Goal: Task Accomplishment & Management: Use online tool/utility

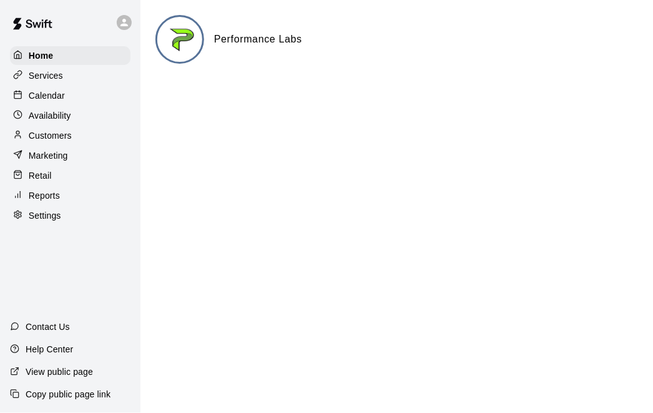
click at [44, 132] on p "Customers" at bounding box center [50, 135] width 43 height 12
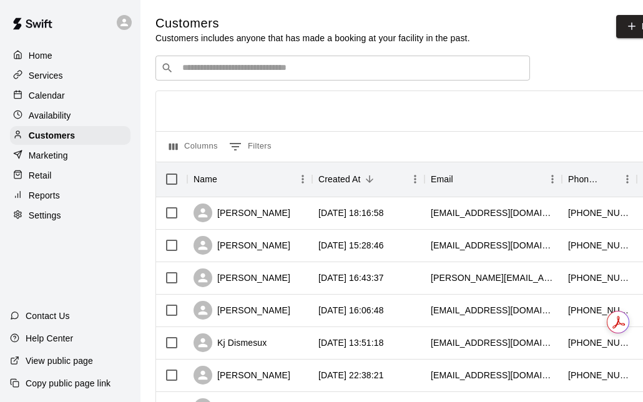
click at [239, 62] on input "Search customers by name or email" at bounding box center [352, 68] width 346 height 12
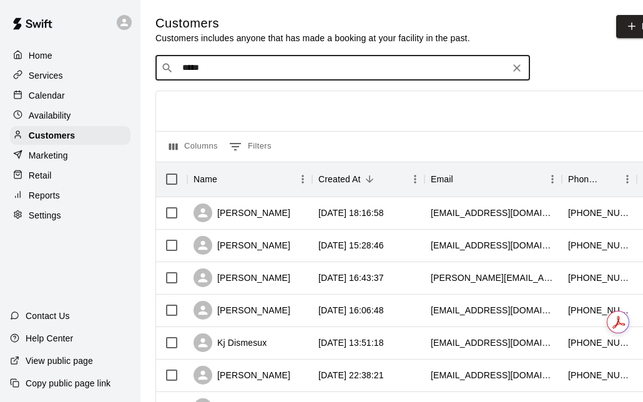
type input "******"
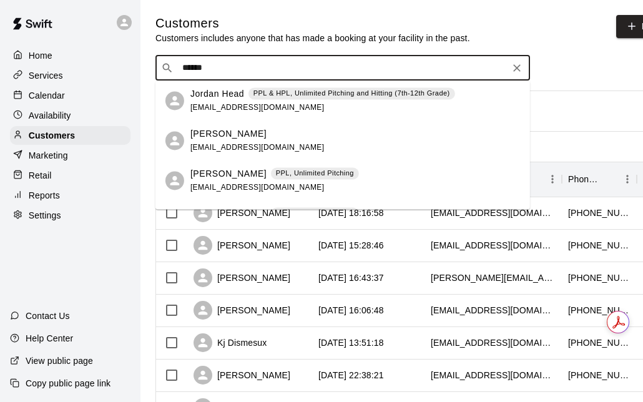
click at [215, 103] on span "nhead@southland.church" at bounding box center [258, 107] width 134 height 9
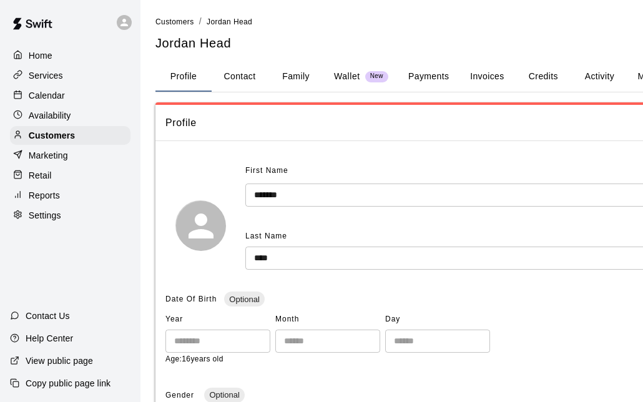
click at [594, 72] on button "Activity" at bounding box center [600, 77] width 56 height 30
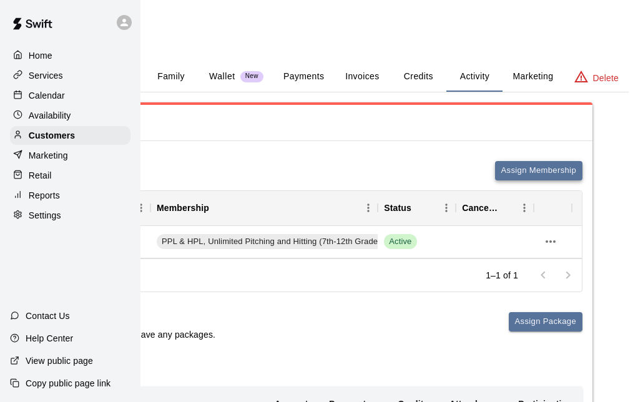
click at [542, 164] on button "Assign Membership" at bounding box center [538, 170] width 87 height 19
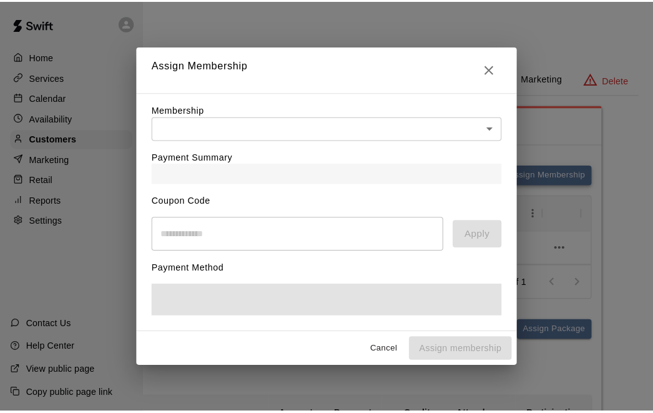
scroll to position [0, 114]
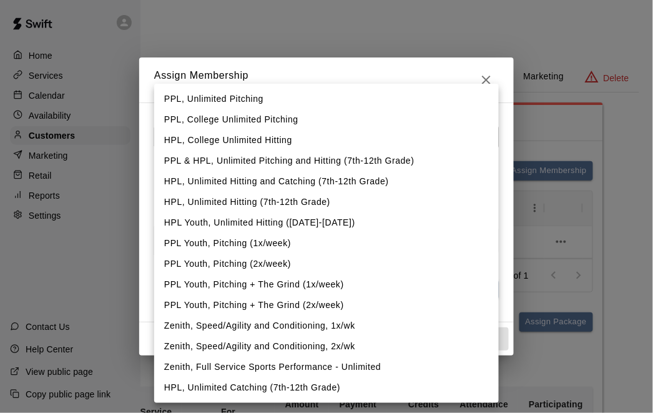
click at [312, 367] on li "Zenith, Full Service Sports Performance - Unlimited" at bounding box center [326, 367] width 345 height 21
type input "**********"
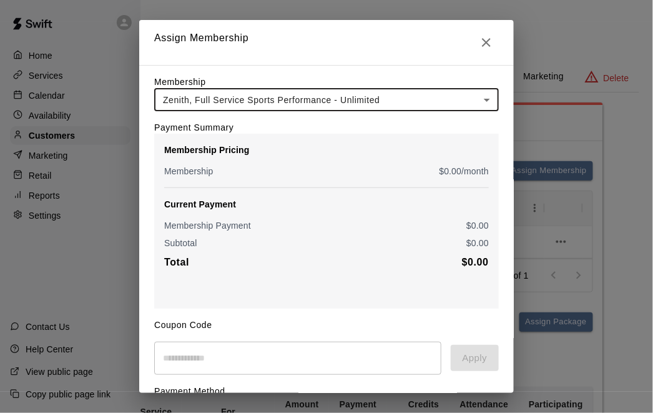
scroll to position [82, 0]
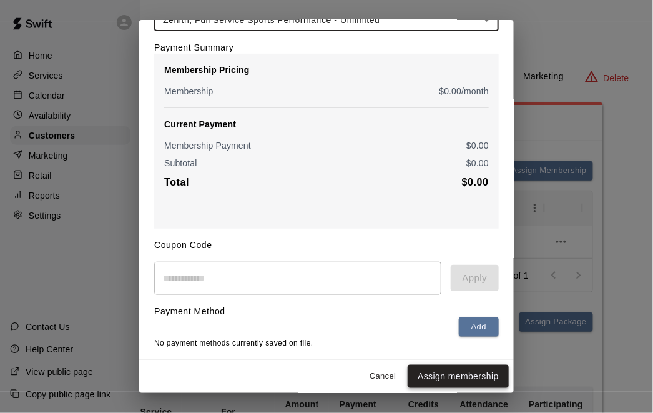
click at [435, 384] on button "Assign membership" at bounding box center [458, 376] width 101 height 23
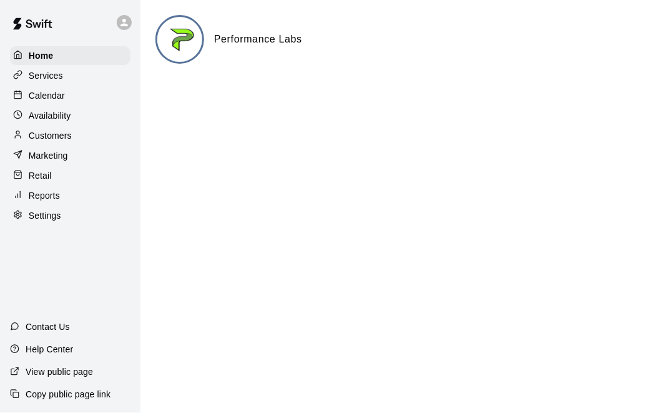
click at [44, 96] on p "Calendar" at bounding box center [47, 95] width 36 height 12
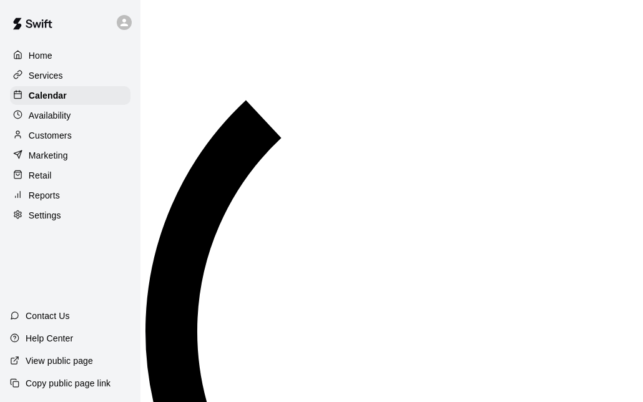
scroll to position [816, 0]
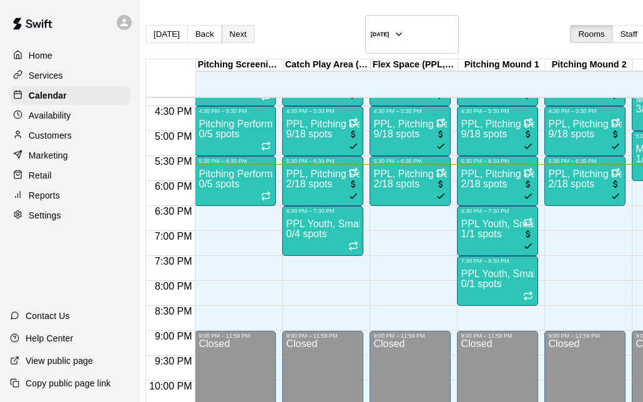
click at [247, 30] on button "Next" at bounding box center [238, 34] width 33 height 18
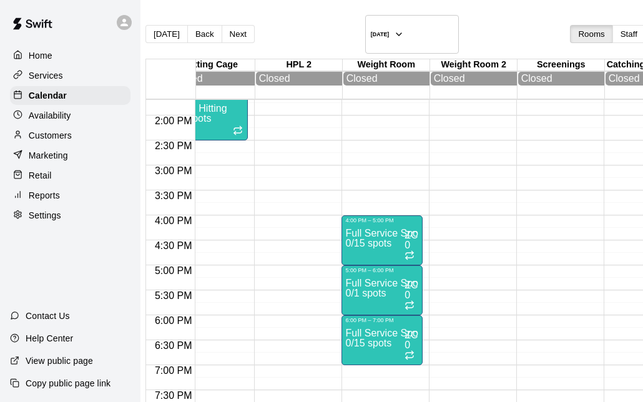
scroll to position [693, 465]
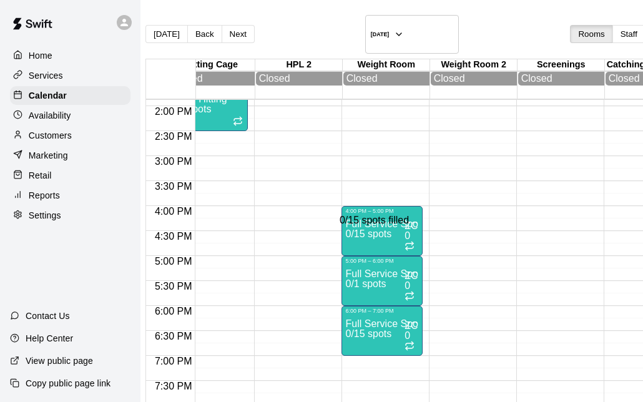
click at [375, 215] on div "0/15 spots filled" at bounding box center [374, 220] width 69 height 11
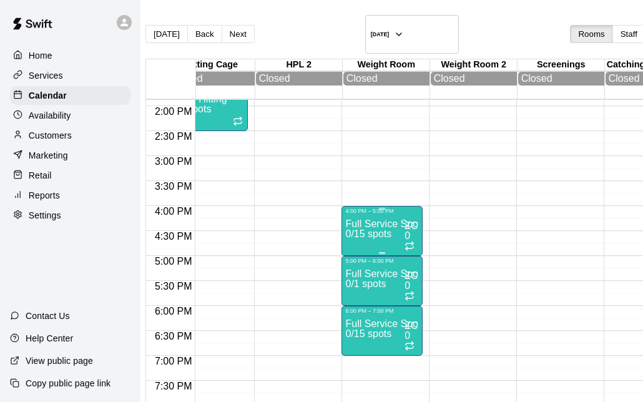
click at [380, 224] on p "Full Service Sports Performance" at bounding box center [382, 224] width 74 height 0
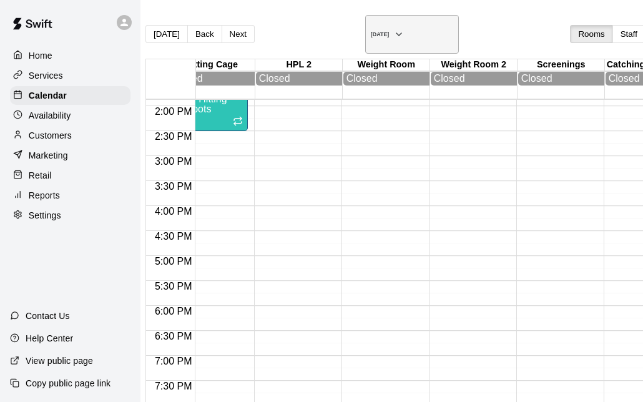
click at [384, 31] on h6 "[DATE]" at bounding box center [380, 34] width 19 height 6
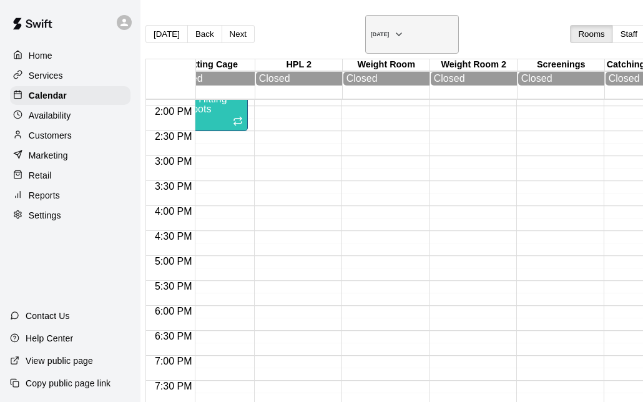
click at [371, 31] on h6 "[DATE]" at bounding box center [380, 34] width 19 height 6
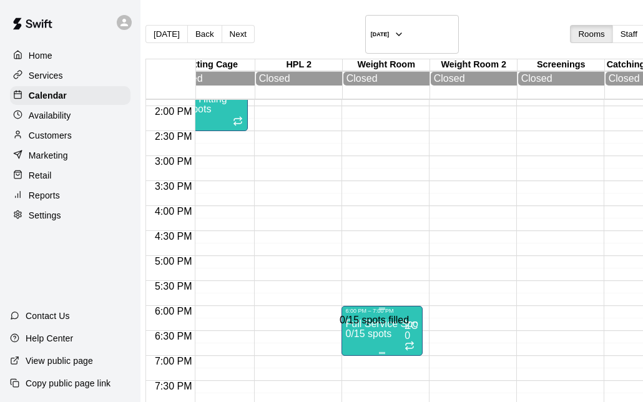
click at [370, 329] on span "0/15 spots" at bounding box center [368, 334] width 46 height 11
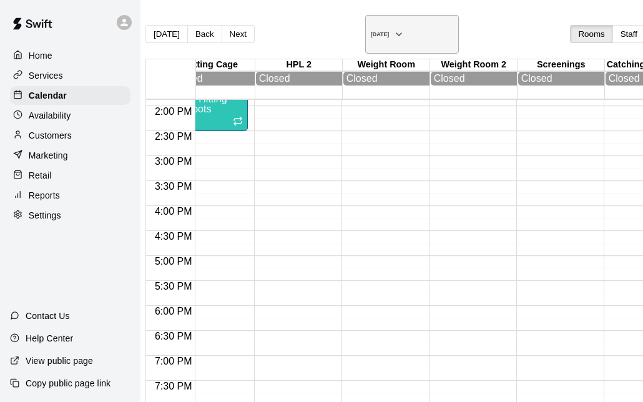
click at [371, 31] on h6 "[DATE]" at bounding box center [380, 34] width 19 height 6
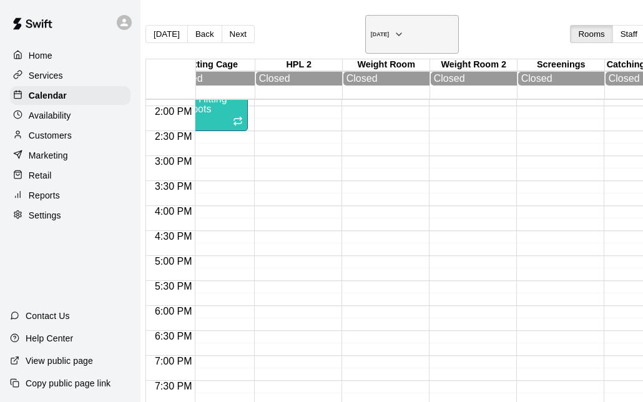
click at [371, 31] on h6 "[DATE]" at bounding box center [380, 34] width 19 height 6
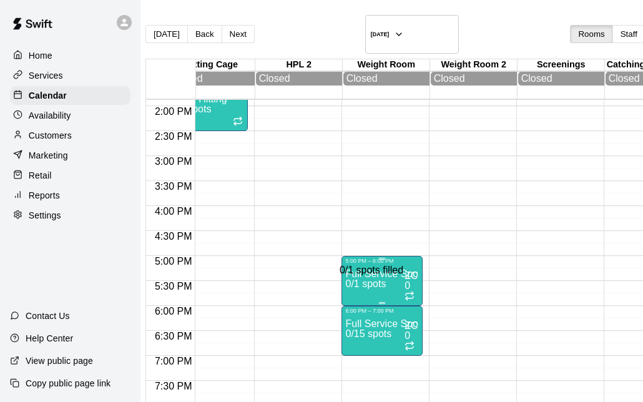
click at [377, 265] on div "0/1 spots filled" at bounding box center [372, 270] width 64 height 11
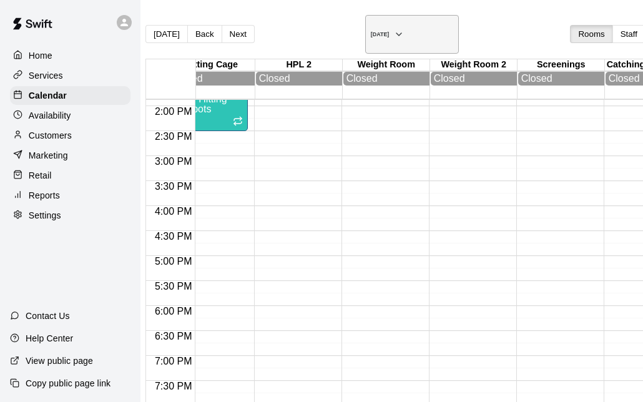
click at [394, 27] on icon "button" at bounding box center [399, 34] width 10 height 15
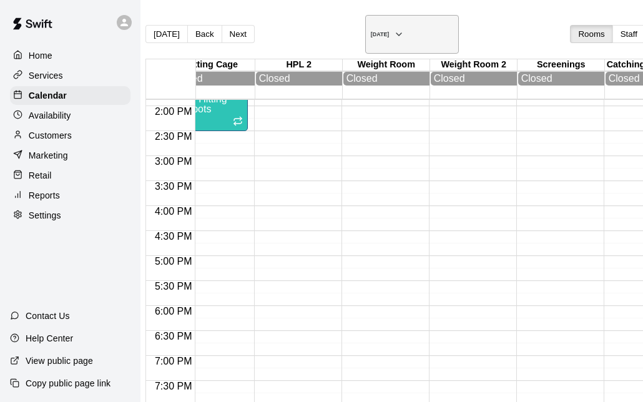
click at [384, 31] on h6 "[DATE]" at bounding box center [380, 34] width 19 height 6
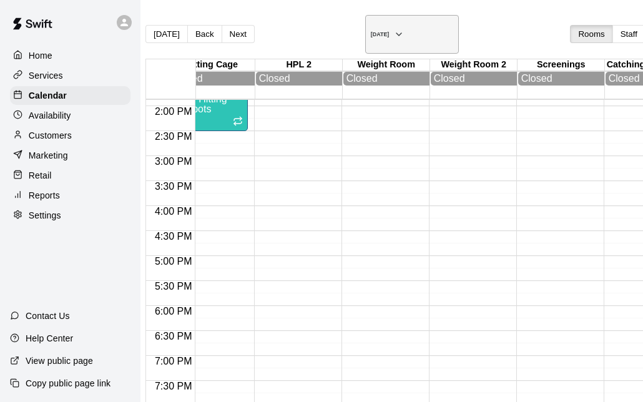
click at [387, 31] on h6 "[DATE]" at bounding box center [380, 34] width 19 height 6
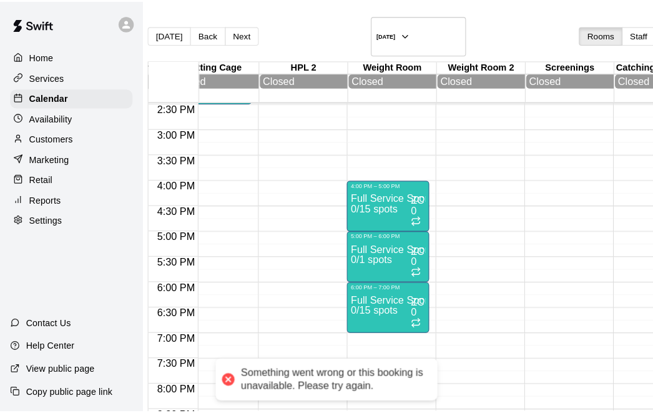
scroll to position [720, 465]
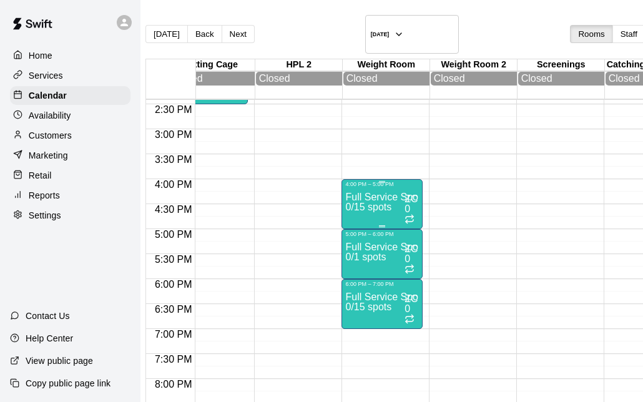
click at [370, 193] on div "Full Service Sports Performance 0/15 spots" at bounding box center [382, 388] width 74 height 402
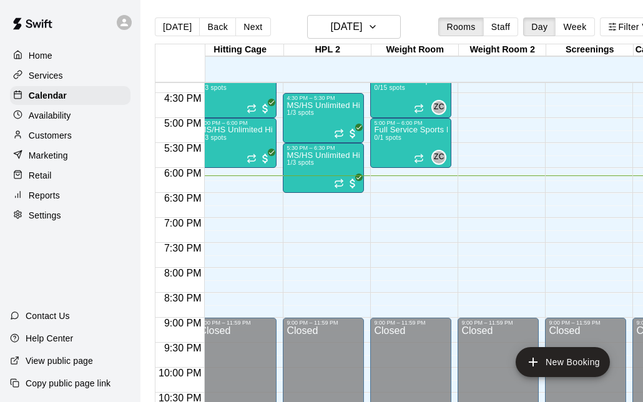
scroll to position [0, 439]
